Goal: Task Accomplishment & Management: Manage account settings

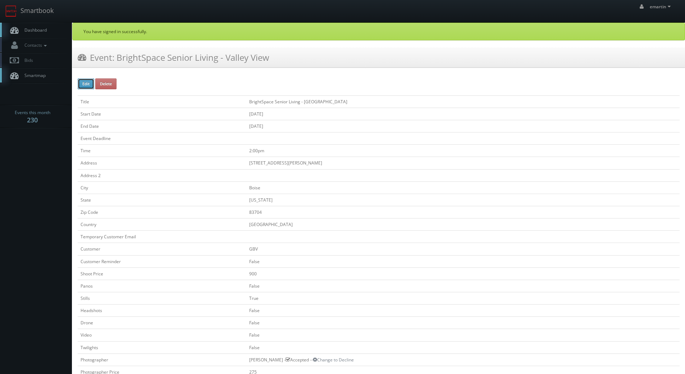
click at [81, 84] on button "Edit" at bounding box center [86, 83] width 17 height 11
type input "BrightSpace Senior Living - [GEOGRAPHIC_DATA]"
type input "[STREET_ADDRESS][PERSON_NAME]"
type input "Boise"
type input "83704"
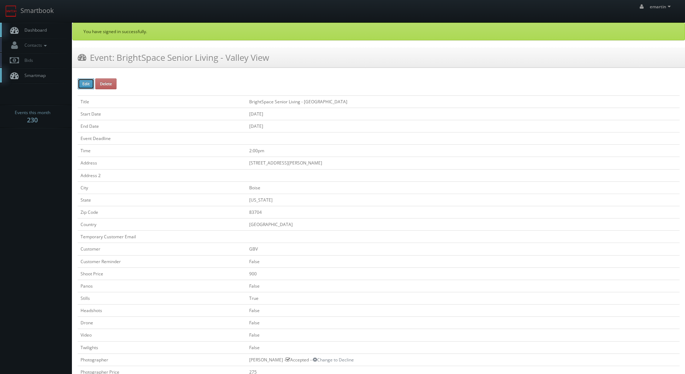
checkbox input "false"
type input "900"
checkbox input "false"
checkbox input "true"
checkbox input "false"
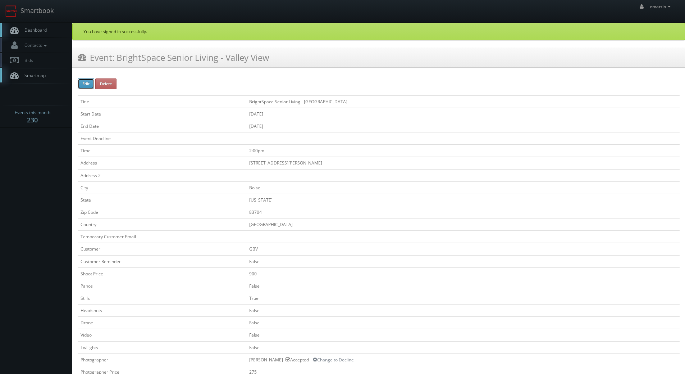
checkbox input "false"
type input "07/30/2025"
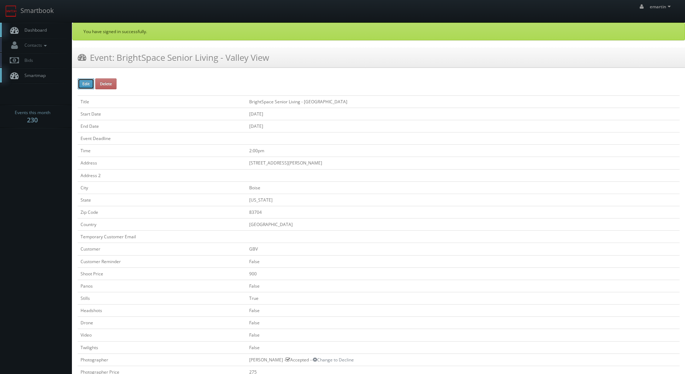
type input "07/30/2025"
type input "2:00pm"
checkbox input "true"
checkbox input "false"
type input "900"
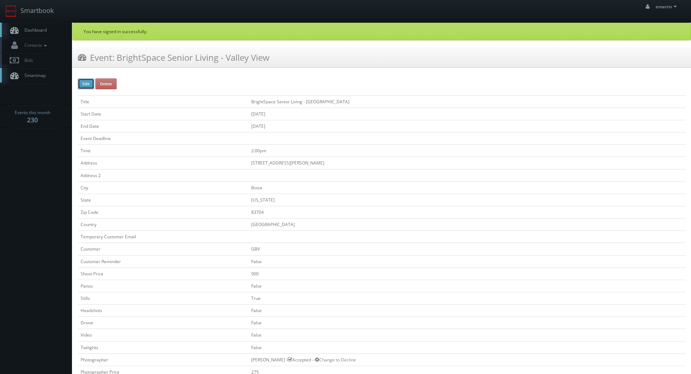
type input "275"
select select "[US_STATE]"
select select "fake72@mg.cs3calendar.com"
select select "joseph1mil@gmail.com"
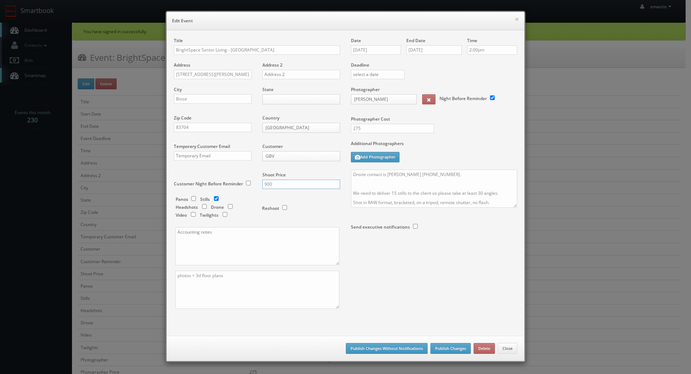
drag, startPoint x: 287, startPoint y: 185, endPoint x: 237, endPoint y: 172, distance: 51.9
click at [239, 178] on div "Title BrightSpace Senior Living - Valley View Address 1130 N Allumbaugh St Addr…" at bounding box center [256, 179] width 177 height 284
type input "1300"
click at [410, 273] on div "Title BrightSpace Senior Living - Valley View Address 1130 N Allumbaugh St Addr…" at bounding box center [345, 179] width 354 height 284
click at [441, 348] on button "Publish Changes" at bounding box center [450, 348] width 40 height 11
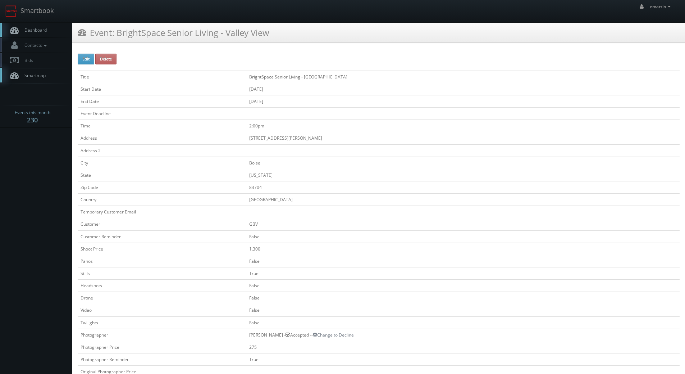
click at [53, 32] on link "Dashboard" at bounding box center [36, 30] width 72 height 15
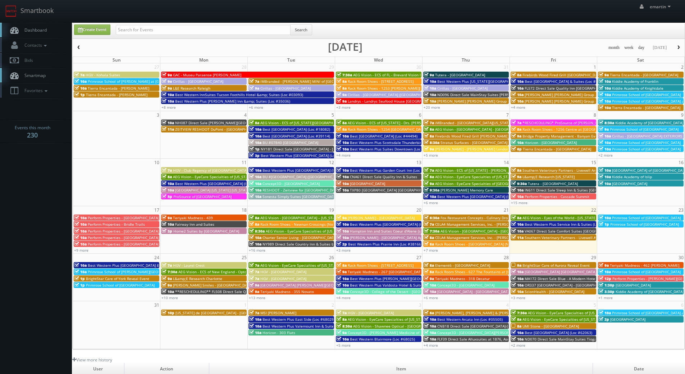
click at [195, 38] on div "Search" at bounding box center [214, 31] width 196 height 14
click at [177, 26] on input "text" at bounding box center [203, 30] width 175 height 10
type input "park place"
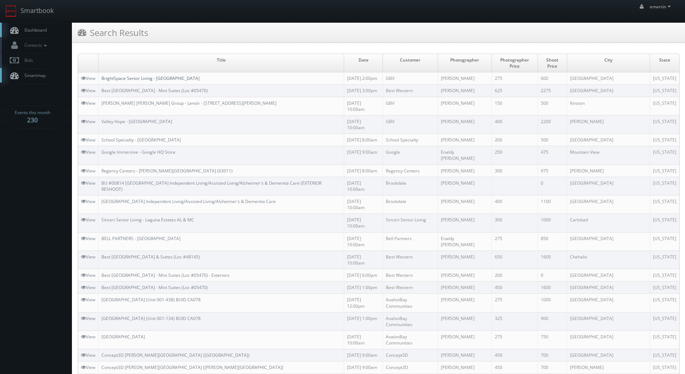
click at [128, 75] on link "BrightSpace Senior Living - [GEOGRAPHIC_DATA]" at bounding box center [150, 78] width 98 height 6
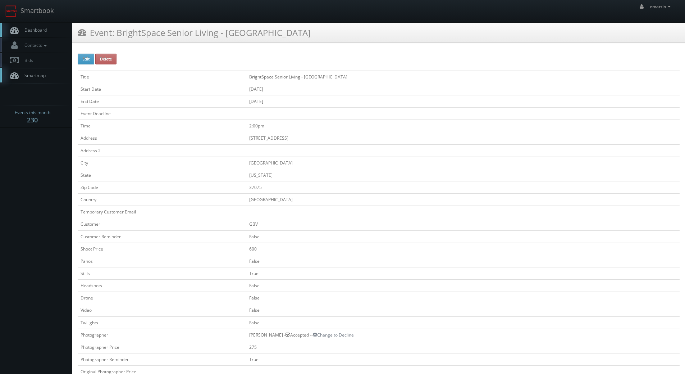
click at [64, 24] on link "Dashboard" at bounding box center [36, 30] width 72 height 15
